Goal: Information Seeking & Learning: Learn about a topic

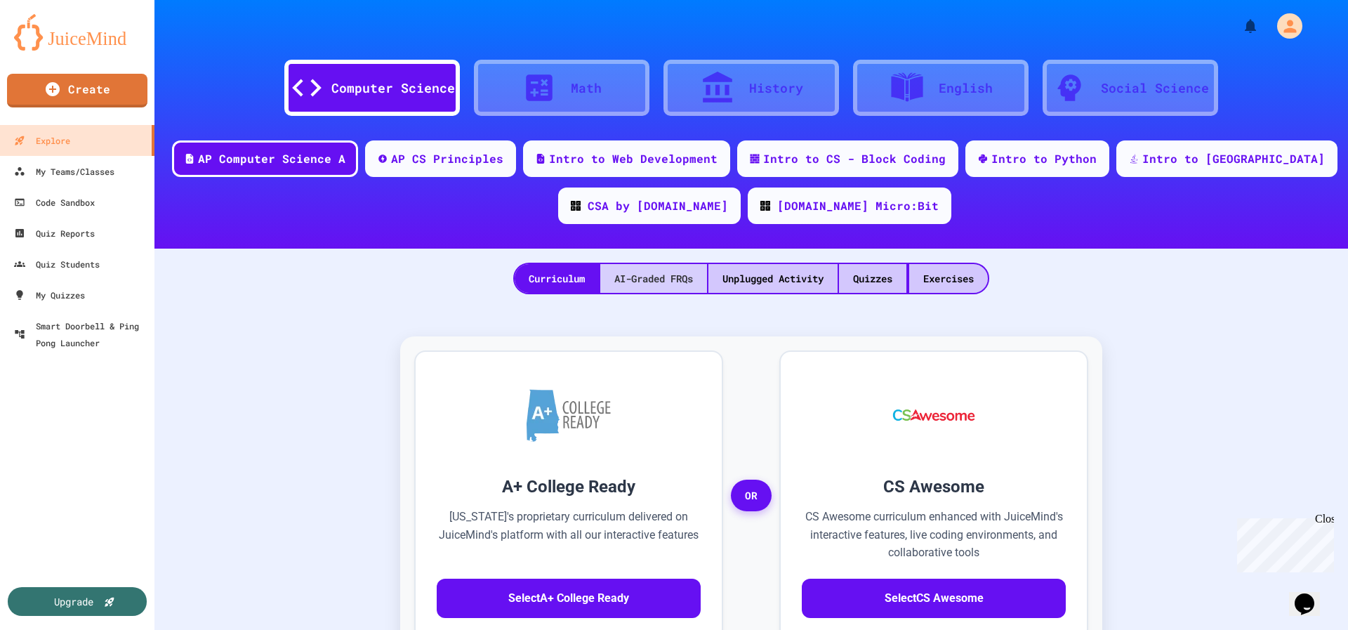
click at [671, 275] on div "AI-Graded FRQs" at bounding box center [653, 278] width 107 height 29
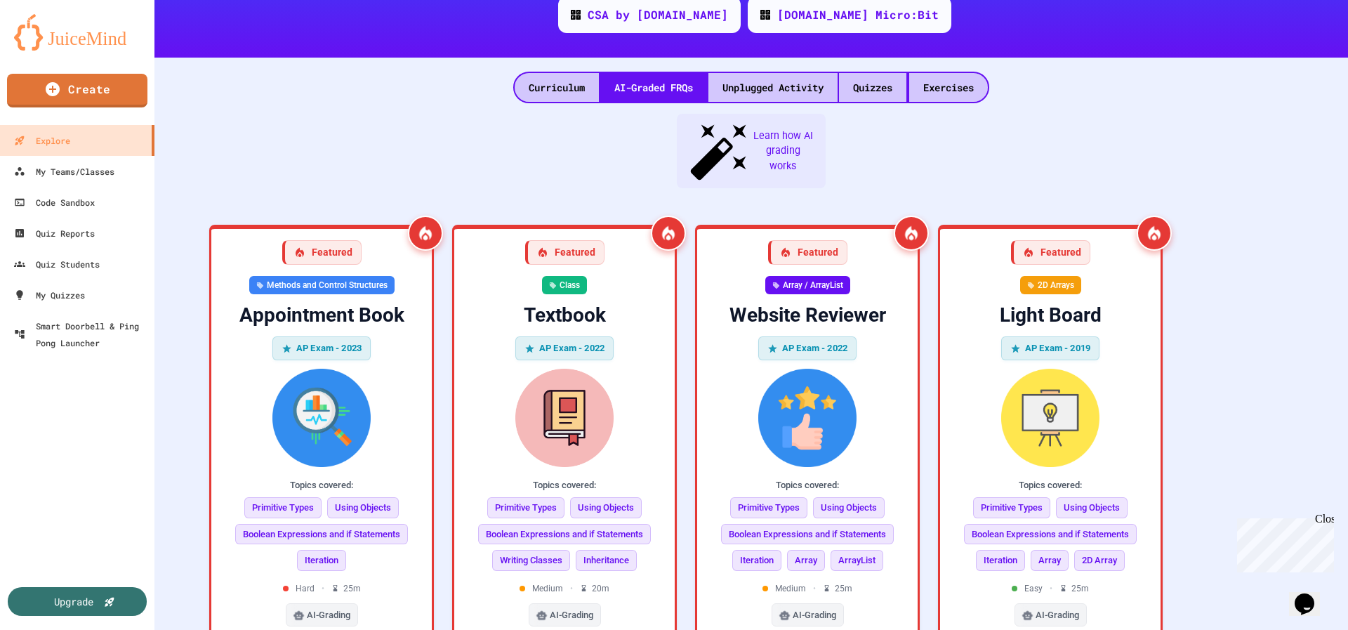
scroll to position [192, 0]
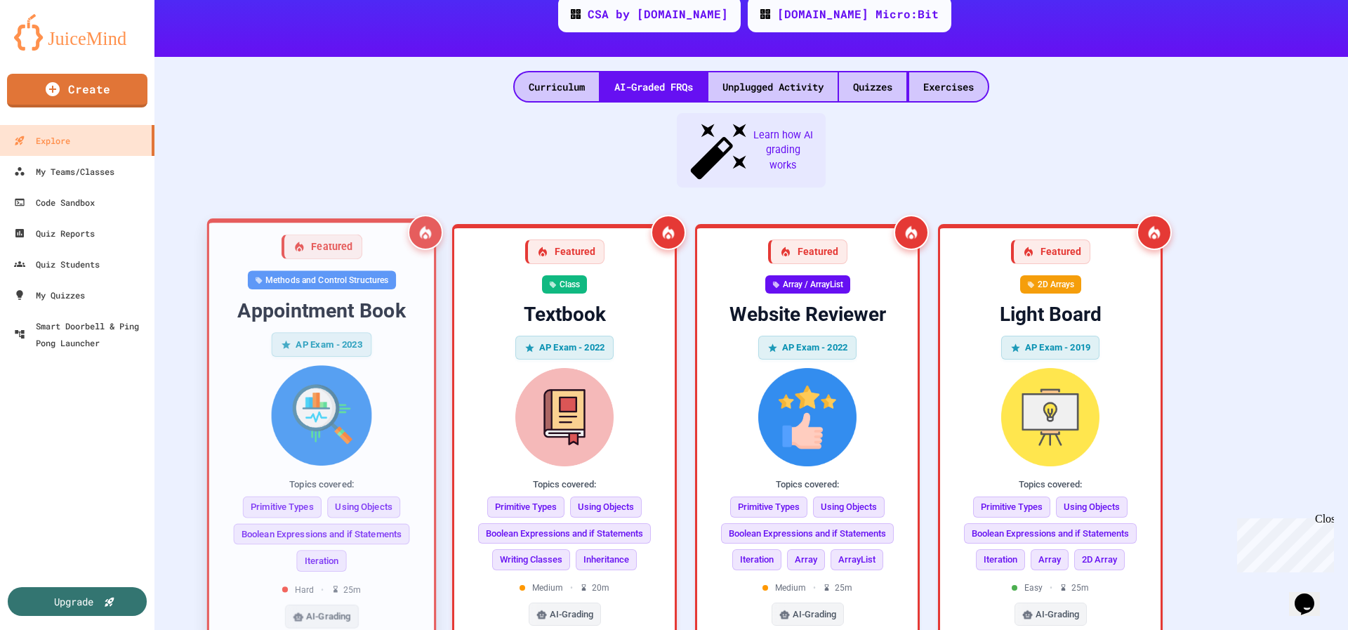
click at [329, 377] on img at bounding box center [321, 415] width 202 height 100
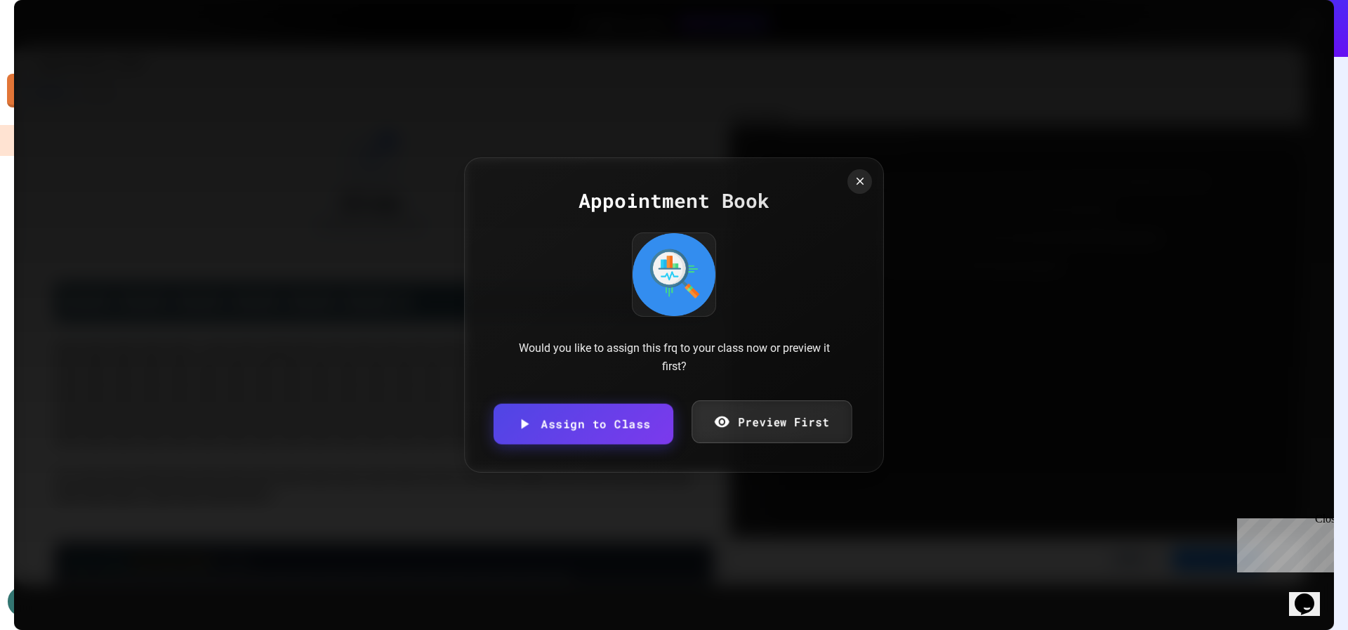
click at [746, 427] on link "Preview First" at bounding box center [771, 421] width 160 height 43
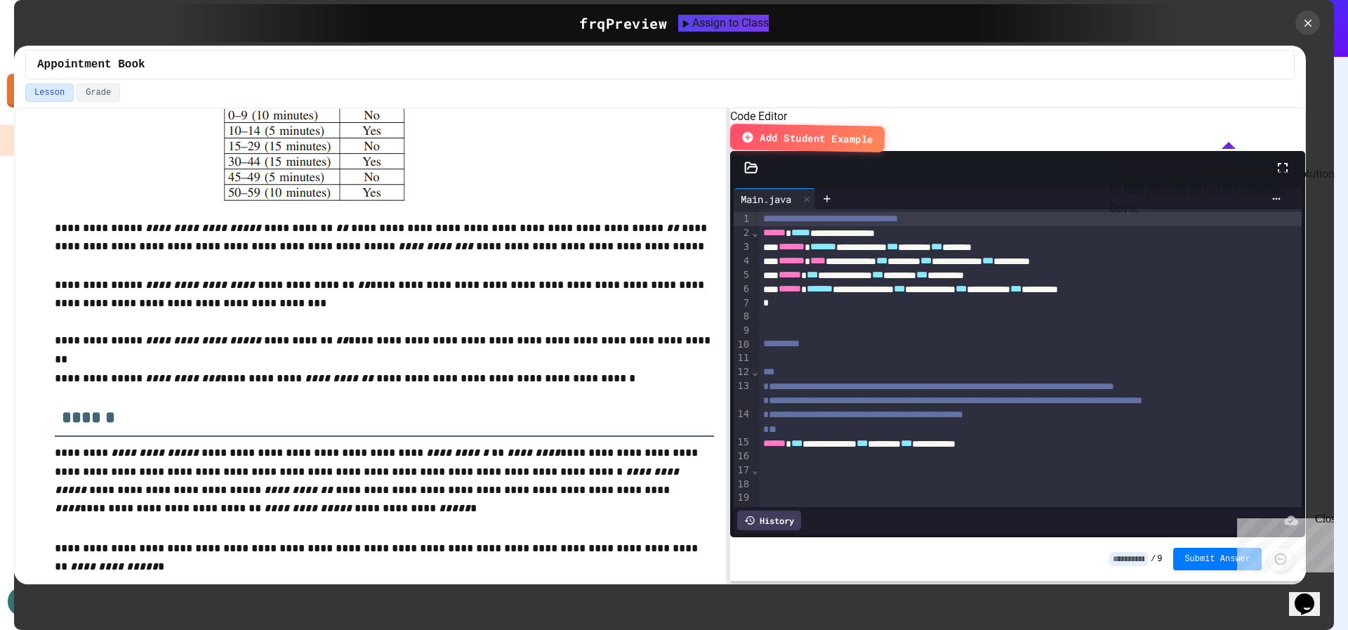
scroll to position [1115, 0]
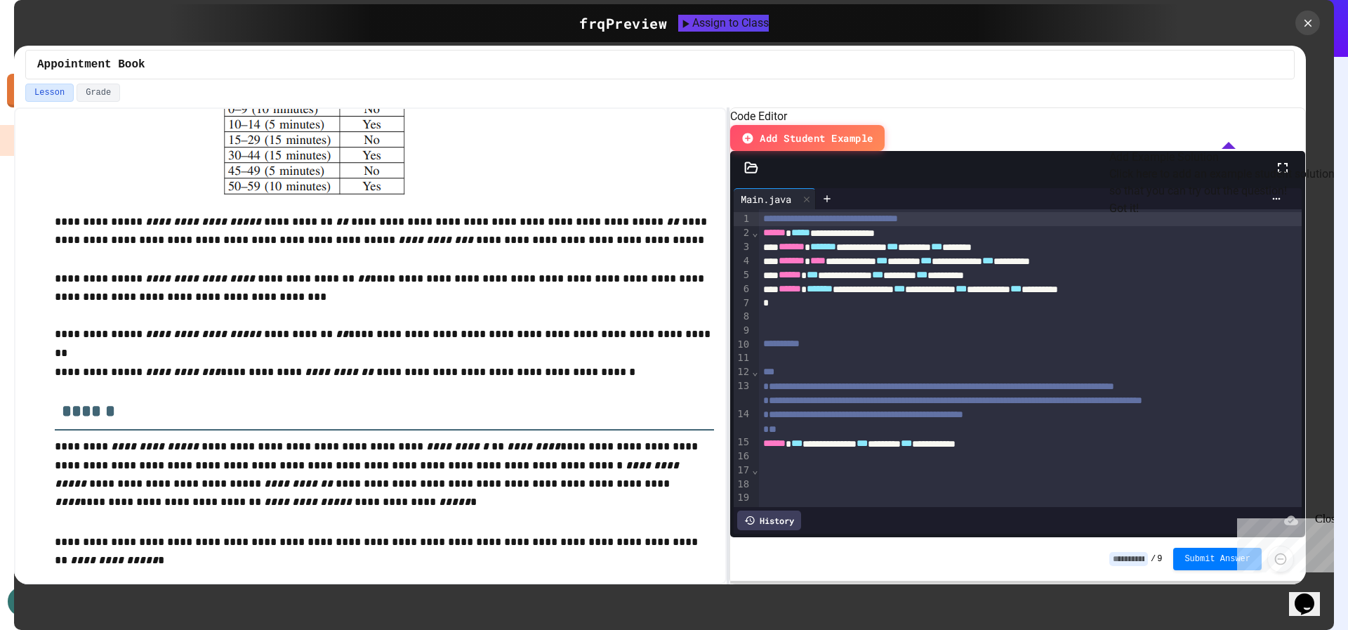
click at [358, 20] on div "frq Preview Assign to Class" at bounding box center [673, 23] width 1011 height 38
click at [1308, 22] on icon at bounding box center [1307, 22] width 9 height 9
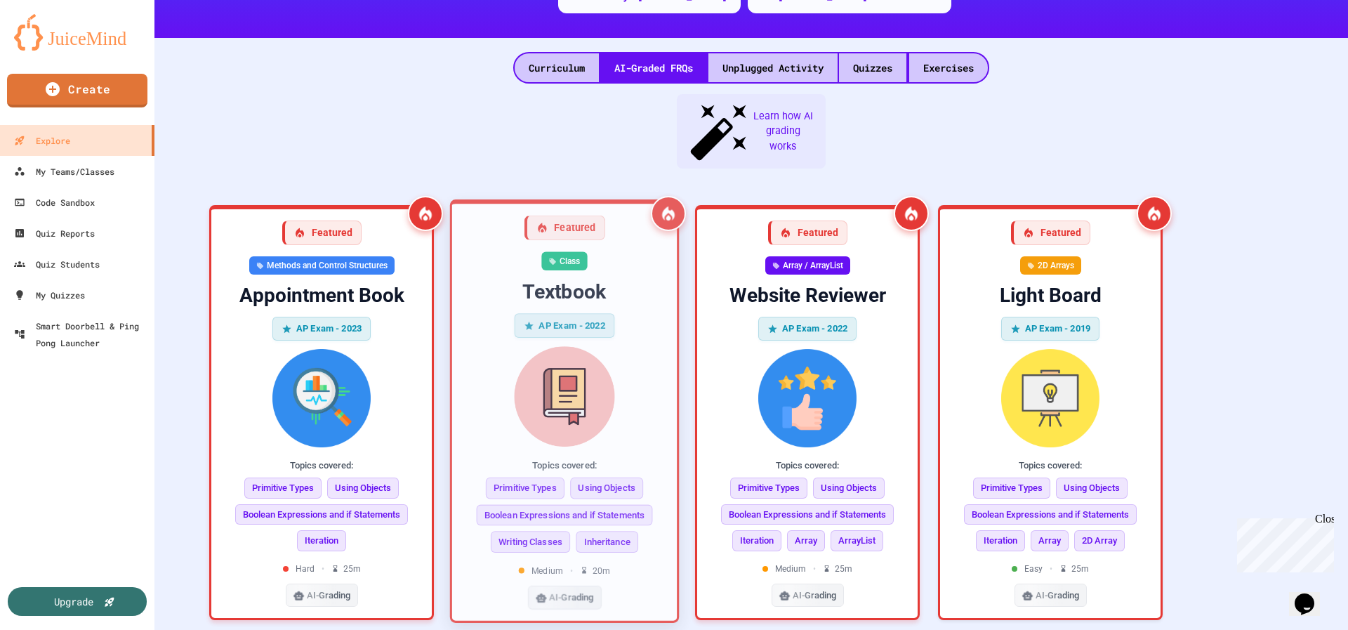
scroll to position [214, 0]
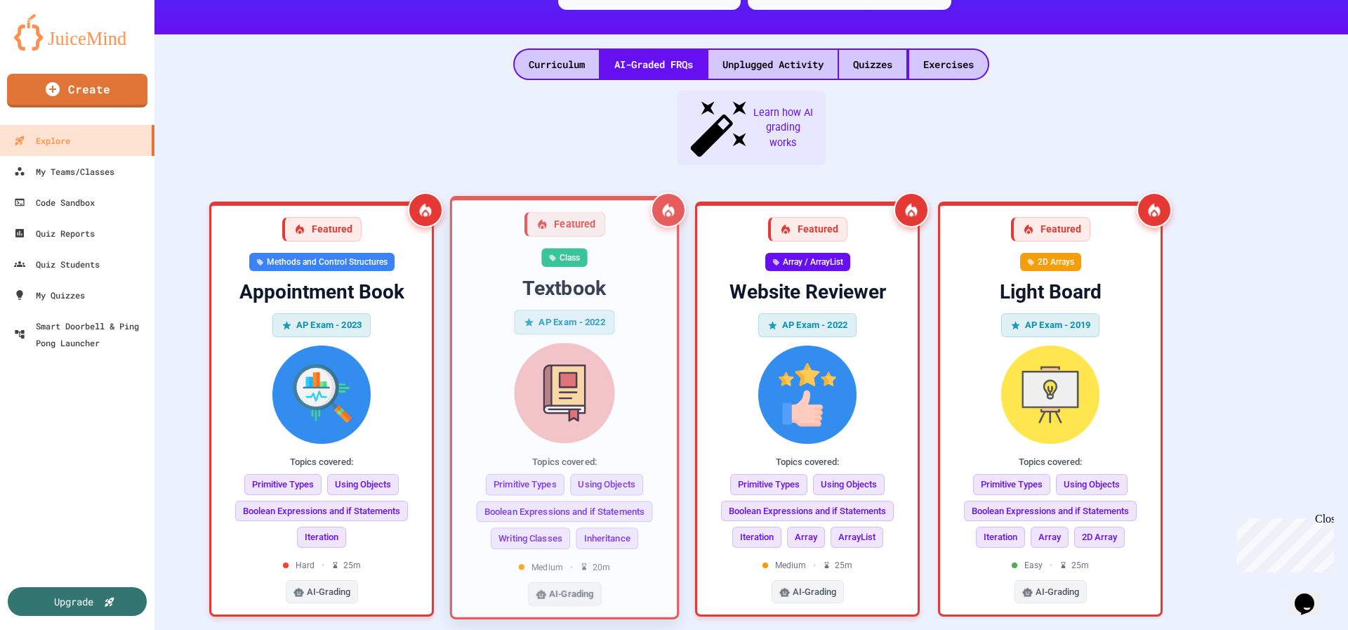
click at [598, 369] on img at bounding box center [564, 393] width 202 height 100
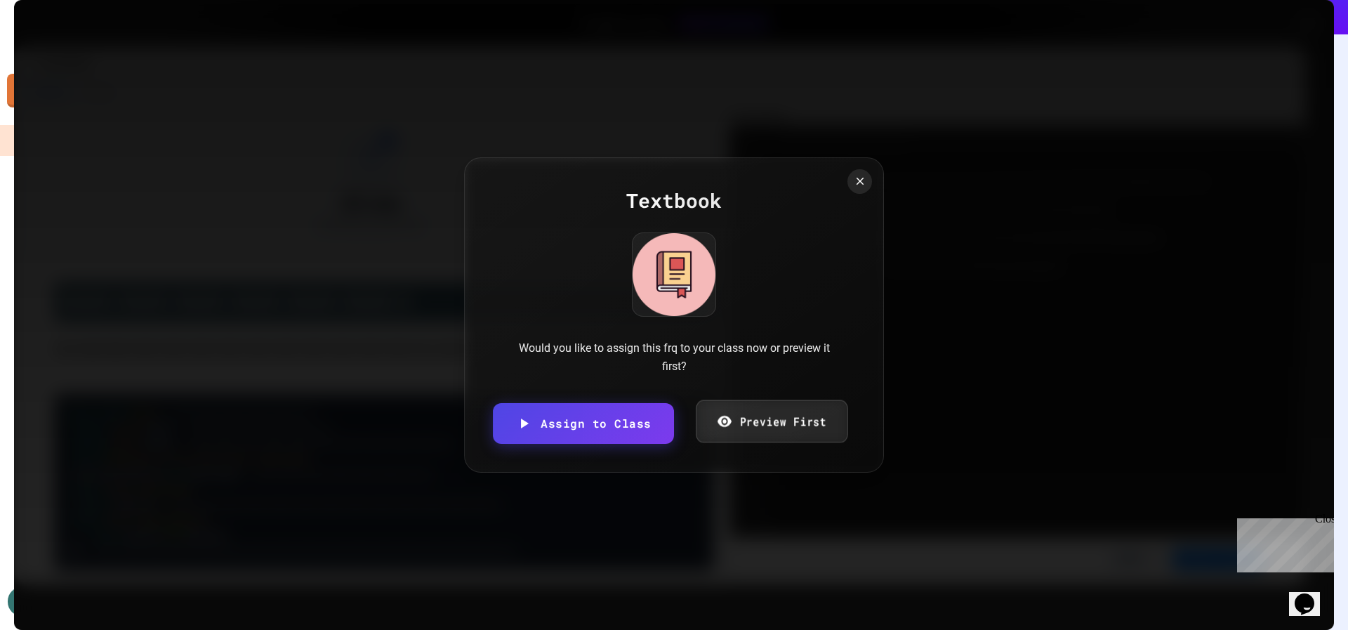
click at [764, 425] on link "Preview First" at bounding box center [772, 421] width 152 height 43
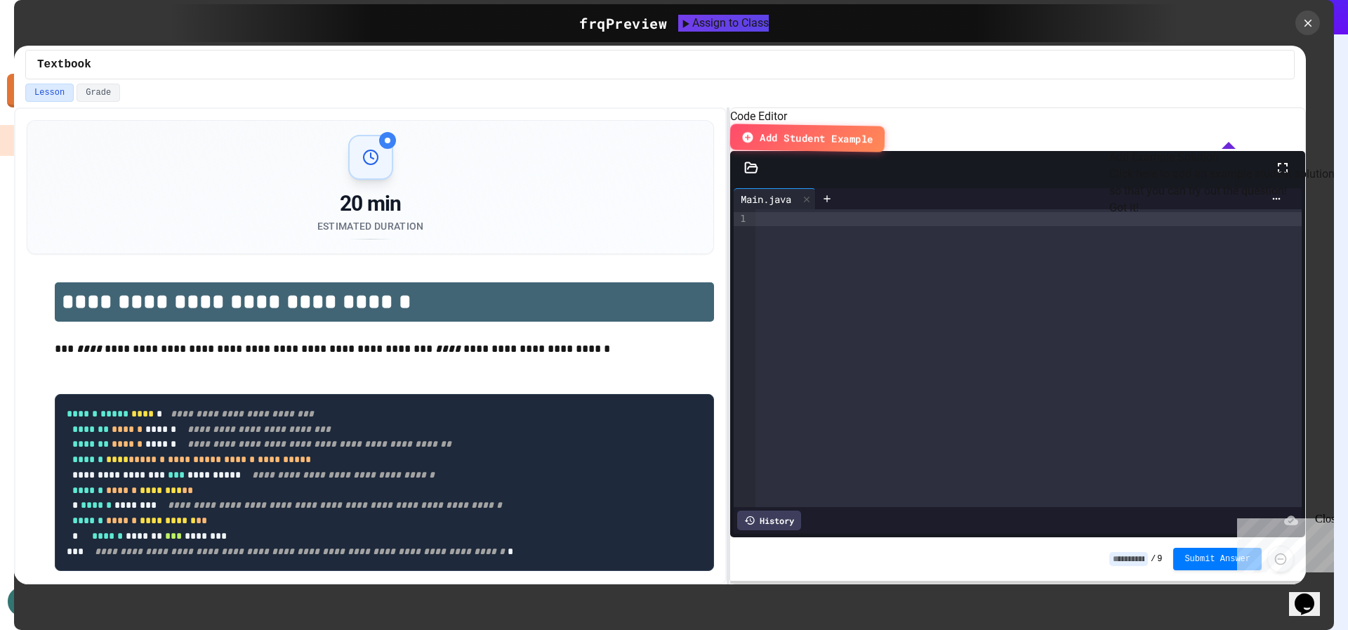
click at [1139, 216] on button "Got it!" at bounding box center [1123, 207] width 29 height 17
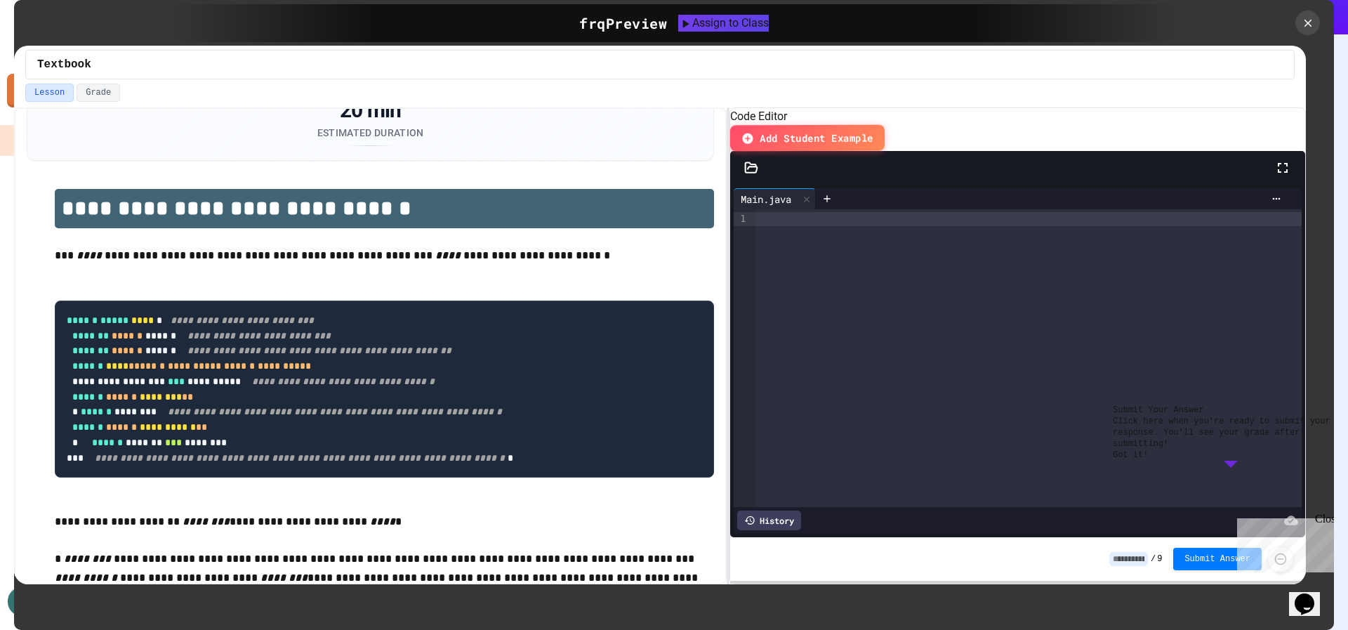
scroll to position [131, 0]
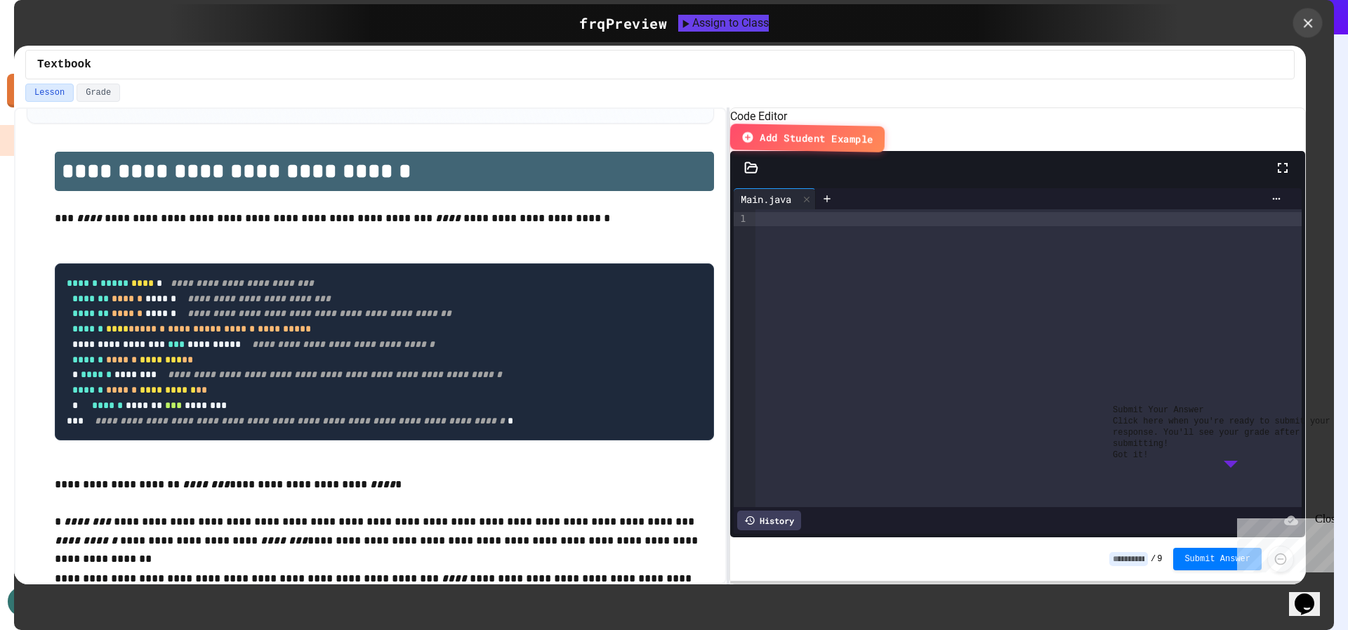
click at [1299, 18] on div at bounding box center [1307, 22] width 29 height 29
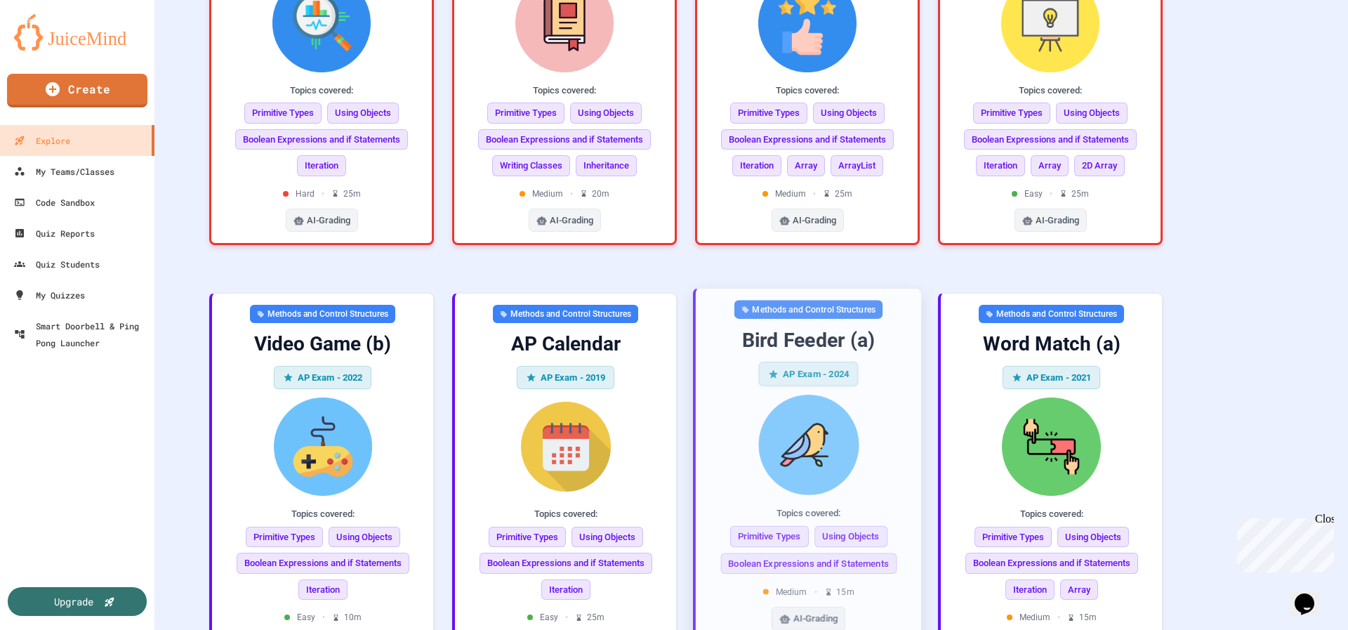
scroll to position [591, 0]
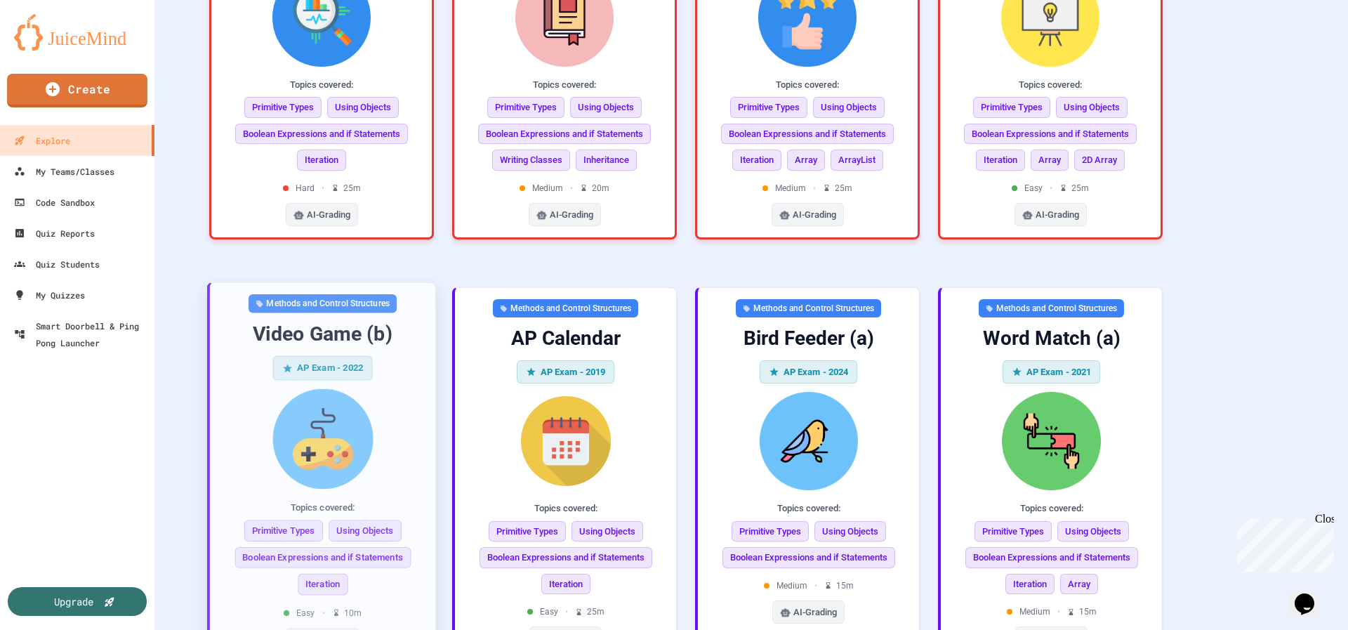
click at [354, 500] on div "Topics covered:" at bounding box center [322, 507] width 203 height 14
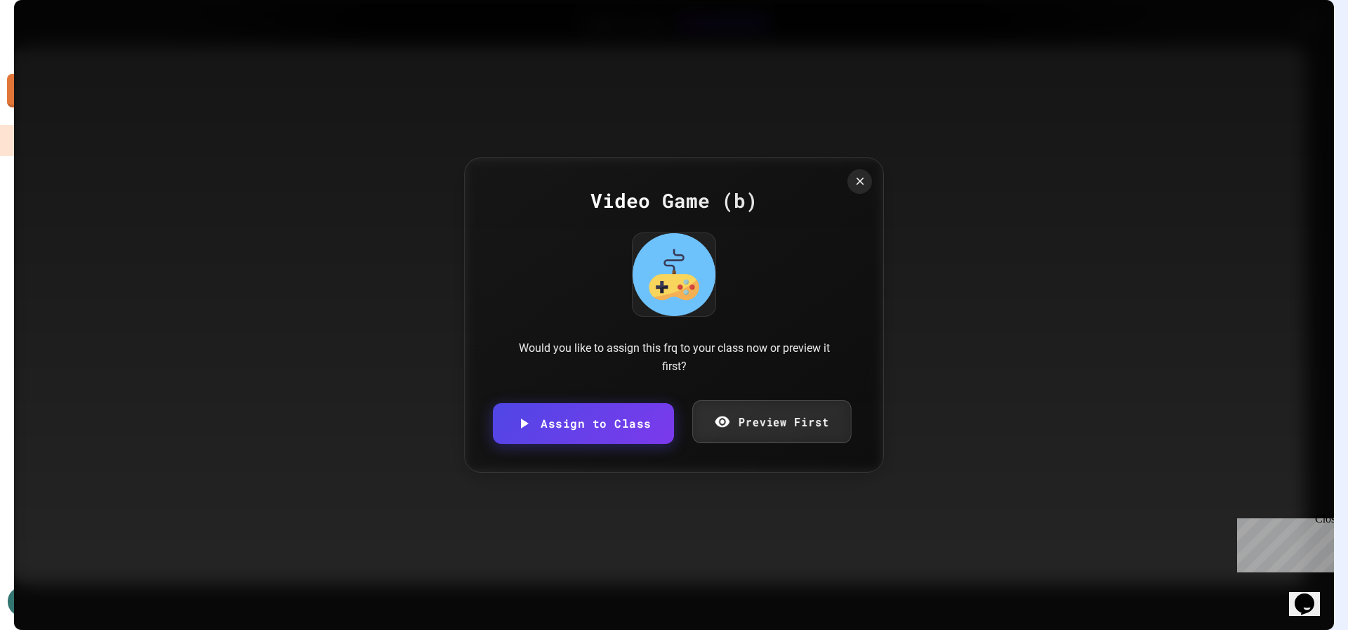
click at [770, 430] on link "Preview First" at bounding box center [771, 421] width 159 height 43
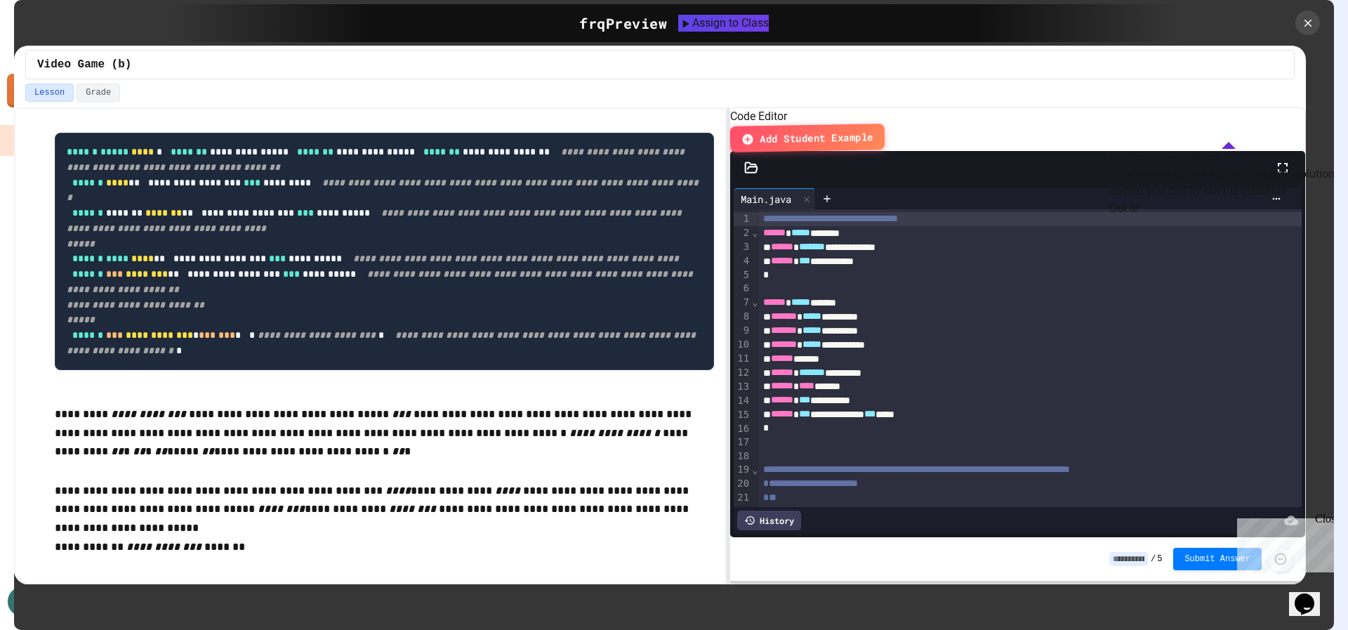
scroll to position [553, 0]
click at [1309, 19] on icon at bounding box center [1307, 22] width 15 height 15
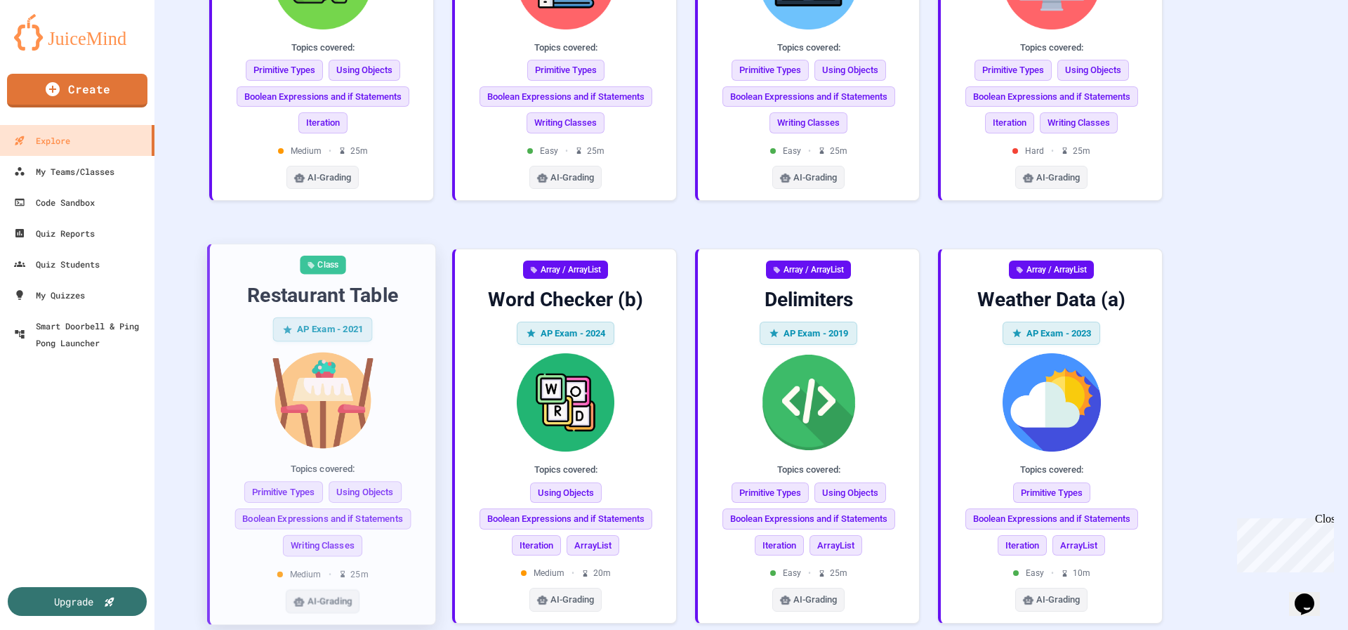
scroll to position [1483, 0]
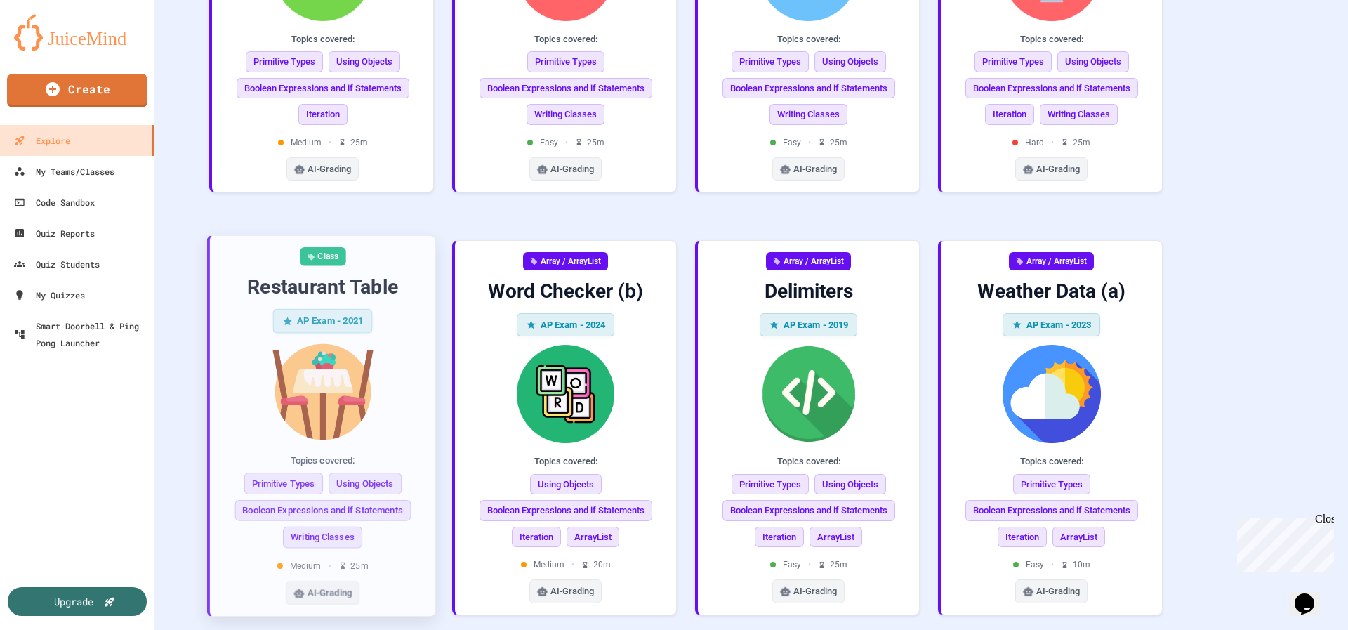
click at [317, 342] on img at bounding box center [322, 392] width 203 height 100
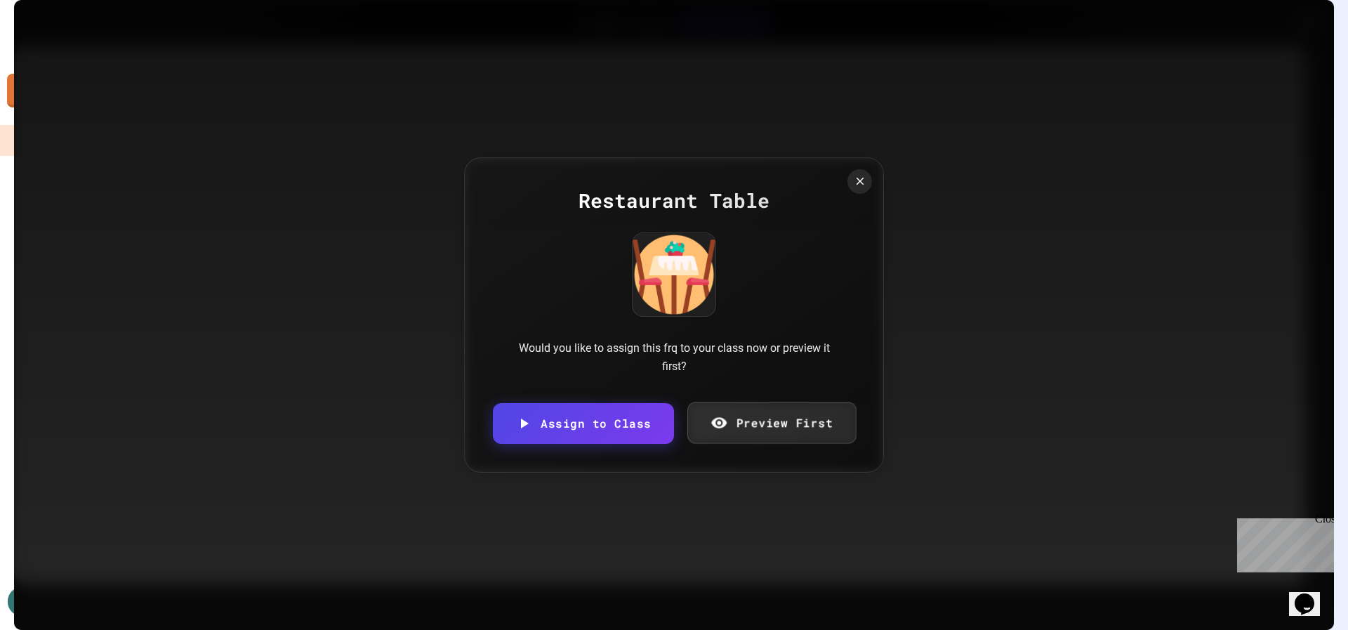
click at [724, 425] on icon at bounding box center [718, 422] width 15 height 11
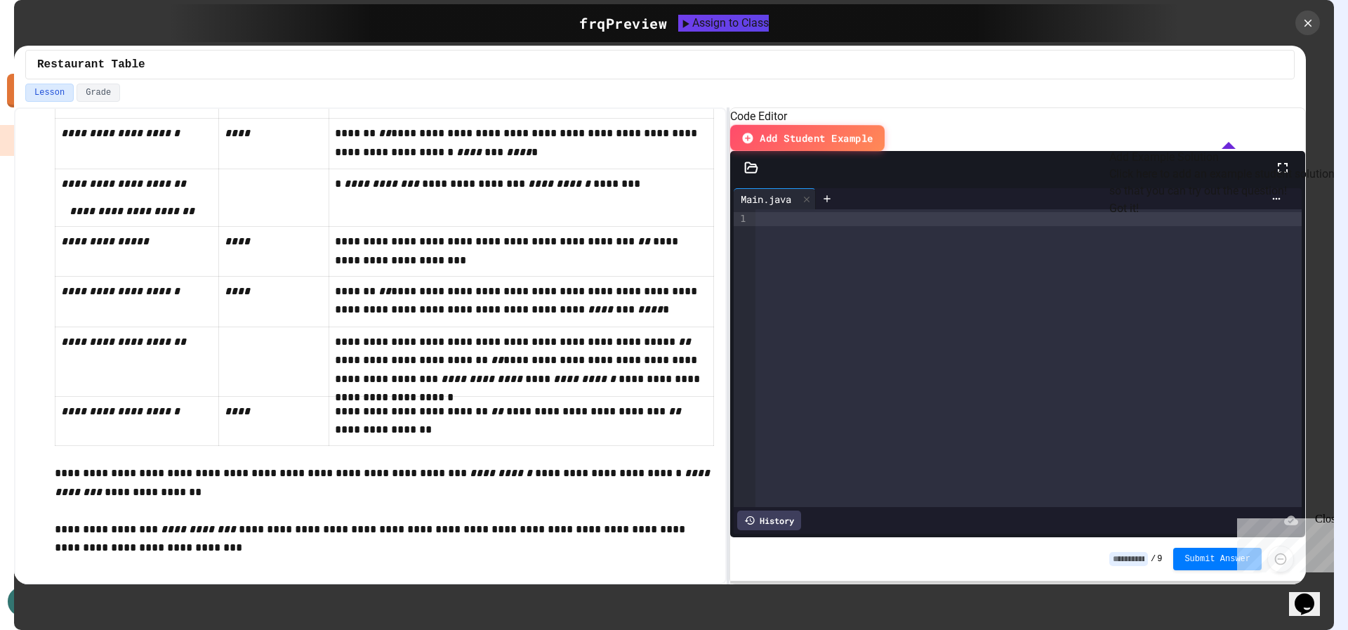
scroll to position [1228, 0]
click at [1309, 25] on icon at bounding box center [1308, 23] width 8 height 8
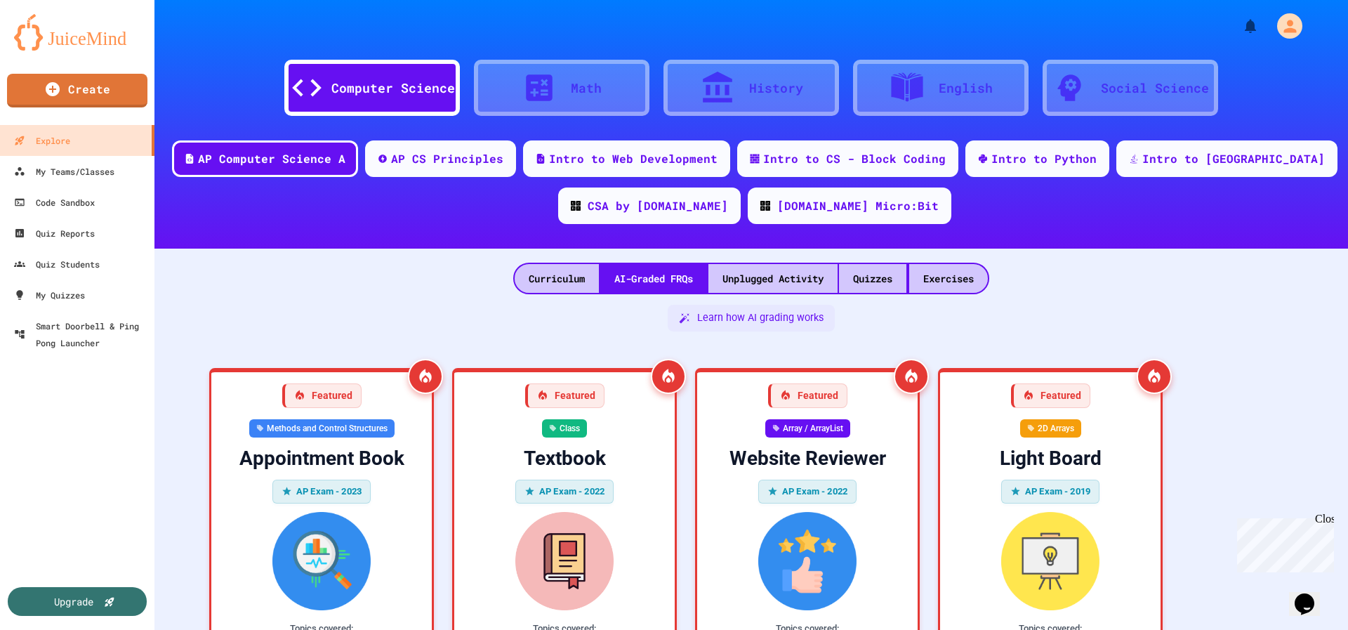
scroll to position [1483, 0]
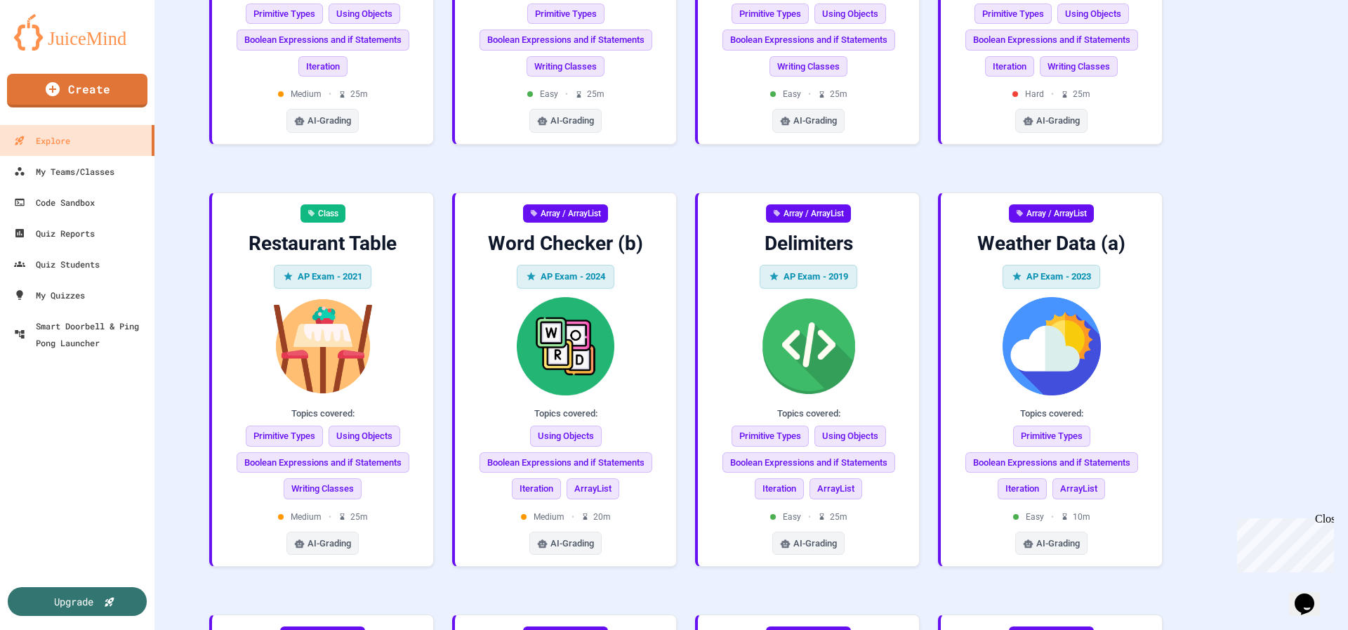
click at [194, 171] on div "Featured Methods and Control Structures Appointment Book AP Exam - 2023 Topics …" at bounding box center [751, 377] width 1116 height 3008
